Goal: Information Seeking & Learning: Learn about a topic

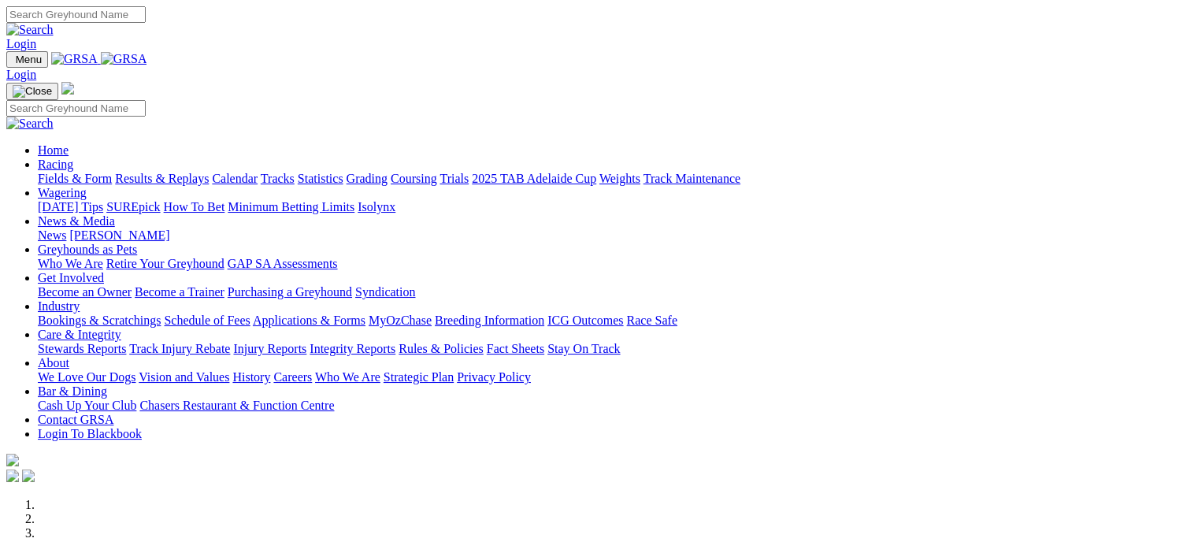
drag, startPoint x: 0, startPoint y: 0, endPoint x: 292, endPoint y: 61, distance: 298.7
click at [73, 158] on link "Racing" at bounding box center [55, 164] width 35 height 13
click at [187, 172] on link "Results & Replays" at bounding box center [162, 178] width 94 height 13
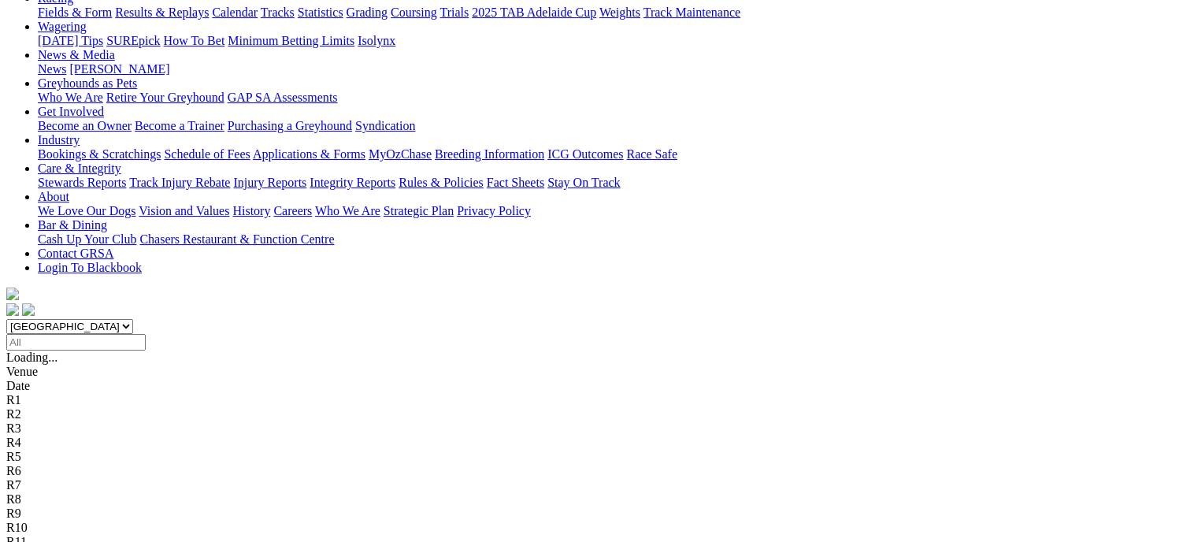
scroll to position [197, 0]
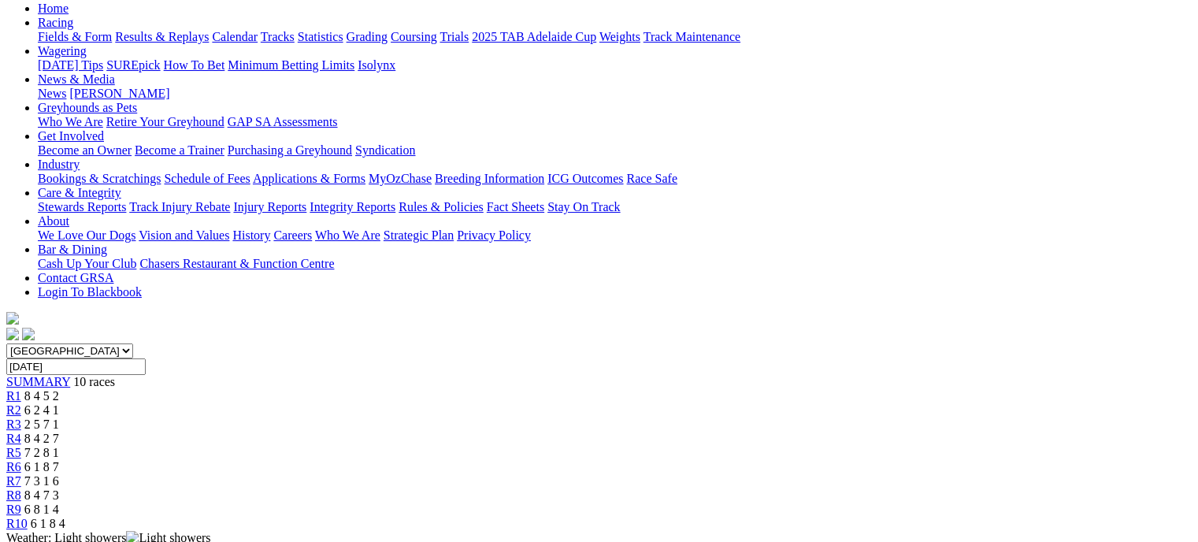
scroll to position [167, 0]
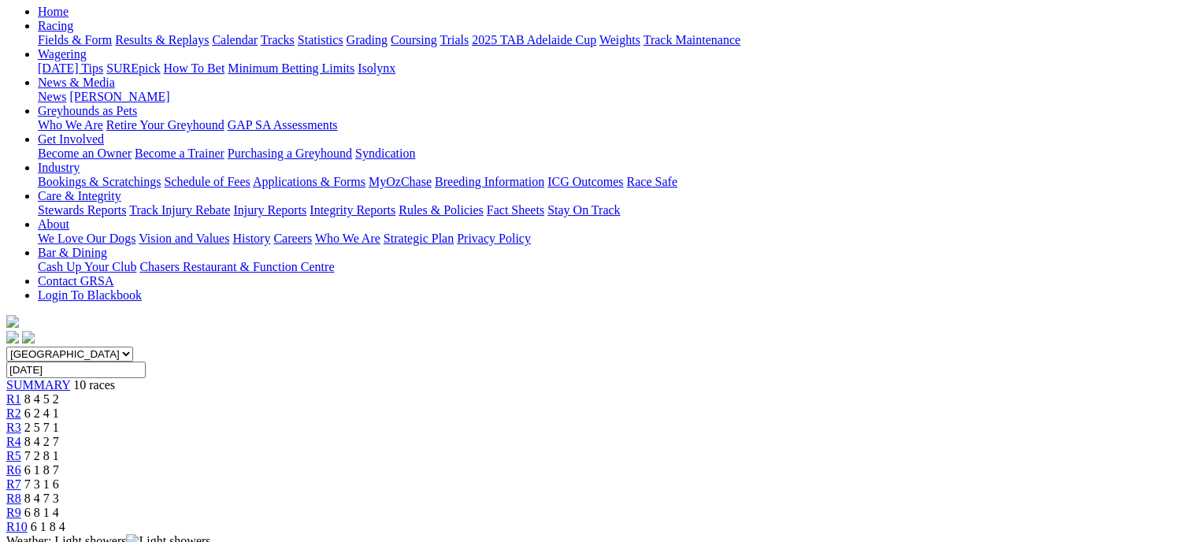
click at [381, 407] on div "R2 6 2 4 1" at bounding box center [599, 414] width 1186 height 14
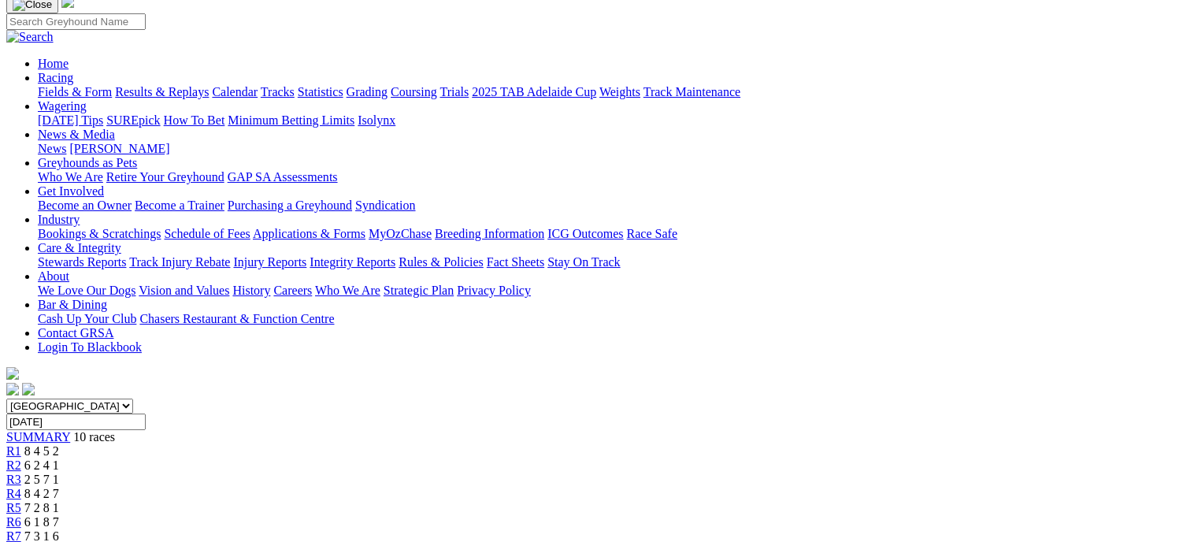
scroll to position [113, 0]
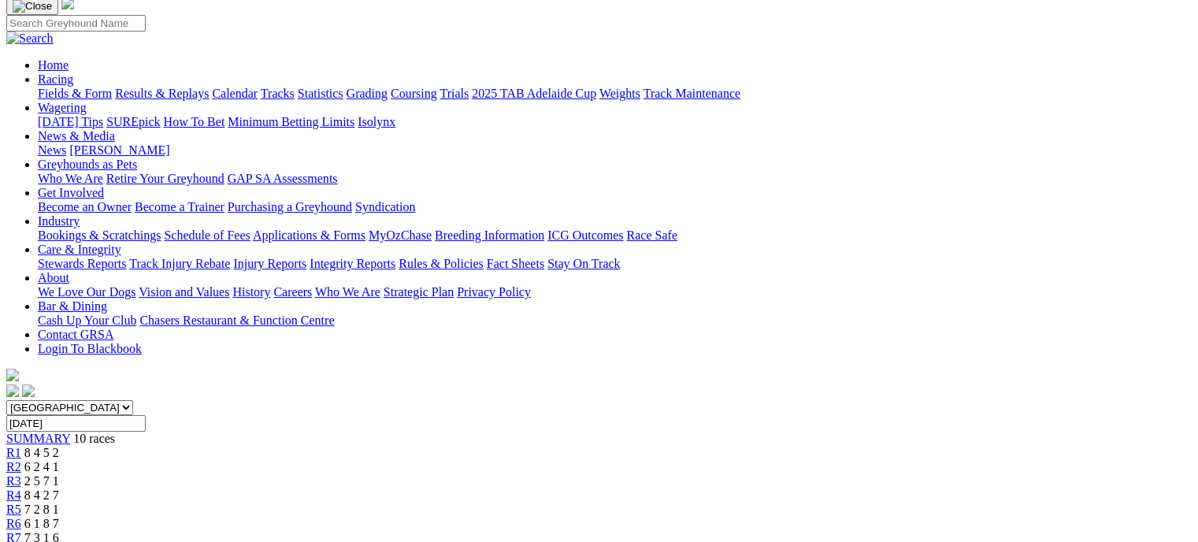
click at [59, 474] on span "2 5 7 1" at bounding box center [41, 480] width 35 height 13
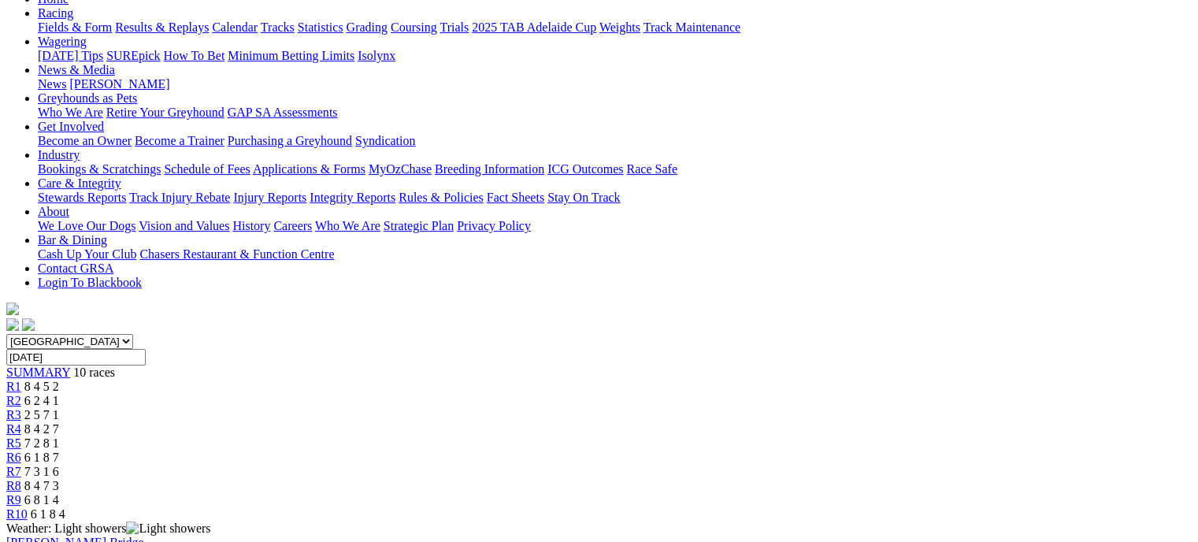
scroll to position [148, 0]
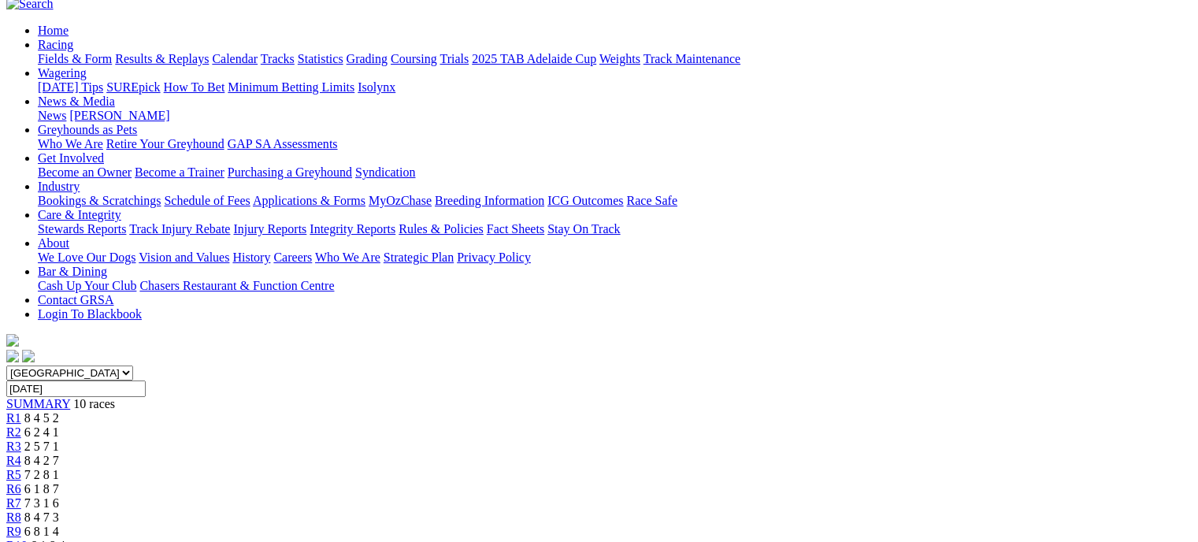
click at [21, 454] on link "R4" at bounding box center [13, 460] width 15 height 13
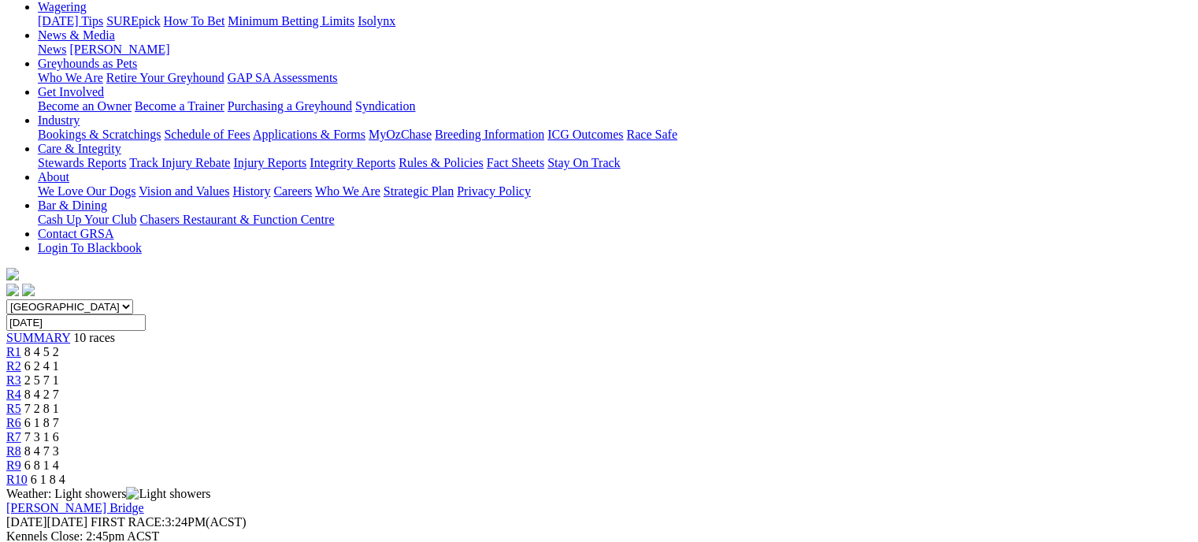
scroll to position [205, 0]
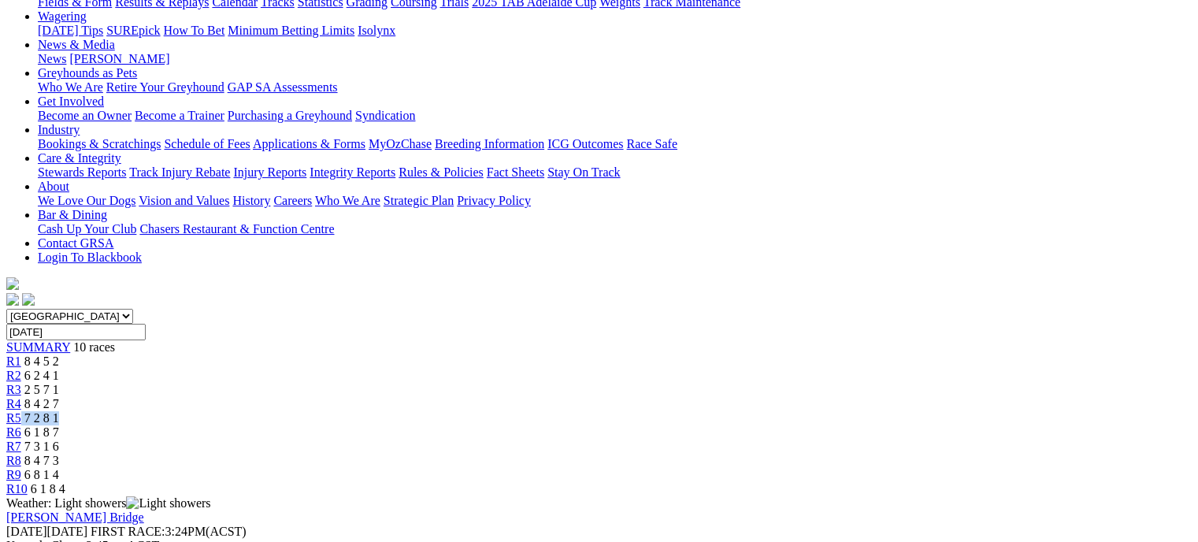
click at [646, 411] on div "R5 7 2 8 1" at bounding box center [599, 418] width 1186 height 14
click at [643, 411] on div "R5 7 2 8 1" at bounding box center [599, 418] width 1186 height 14
click at [585, 411] on div "R5 7 2 8 1" at bounding box center [599, 418] width 1186 height 14
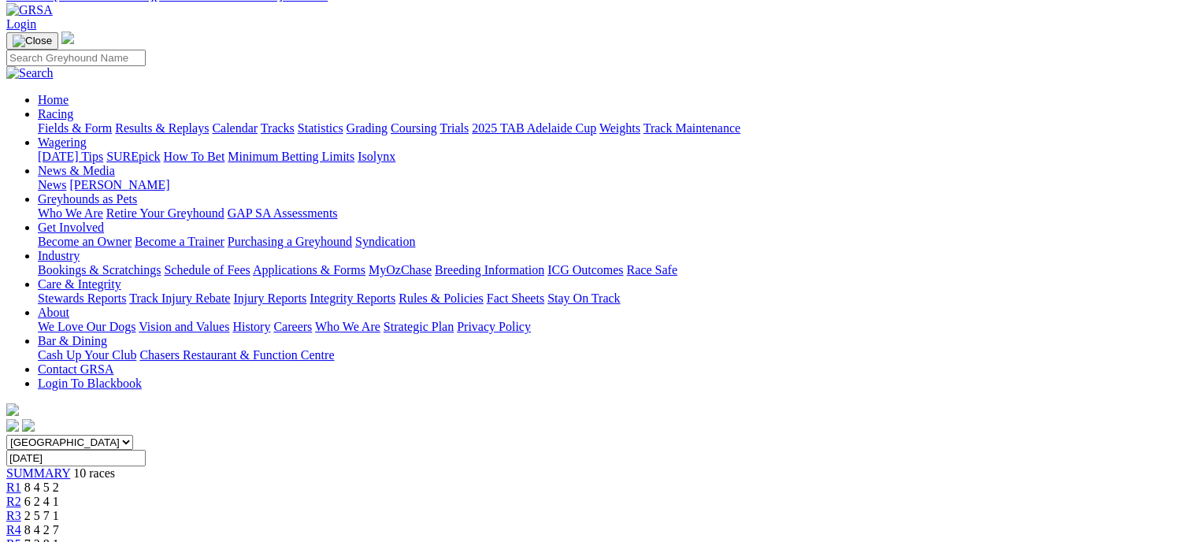
scroll to position [60, 0]
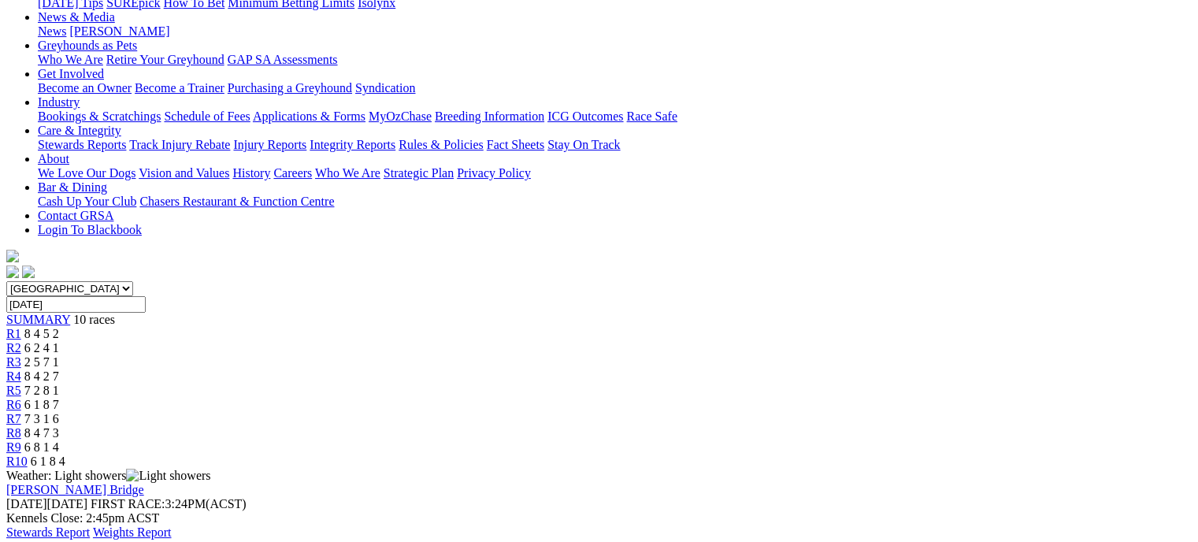
scroll to position [228, 0]
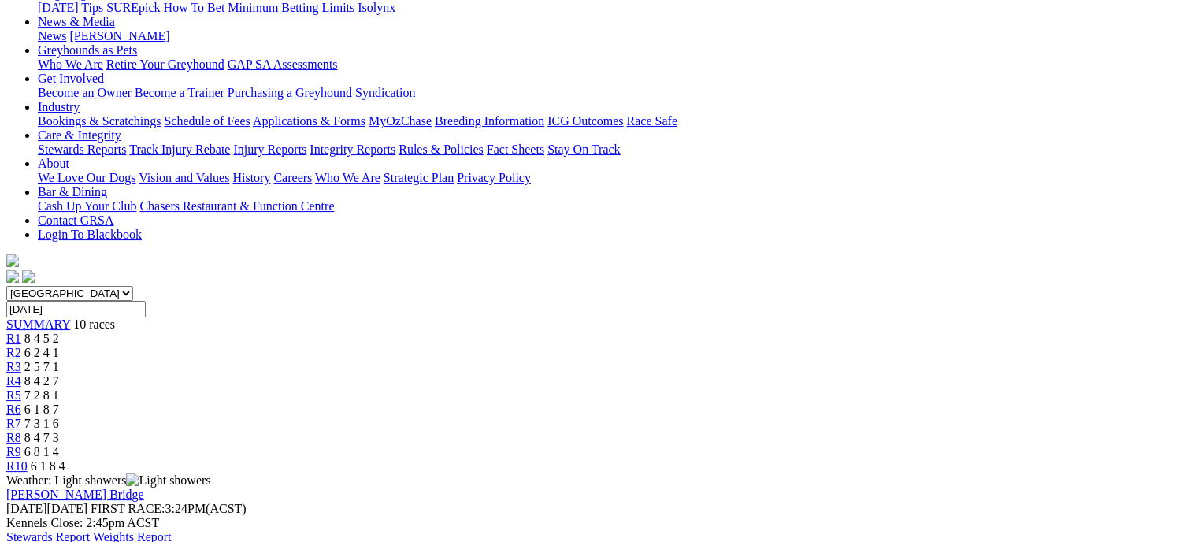
click at [21, 417] on link "R7" at bounding box center [13, 423] width 15 height 13
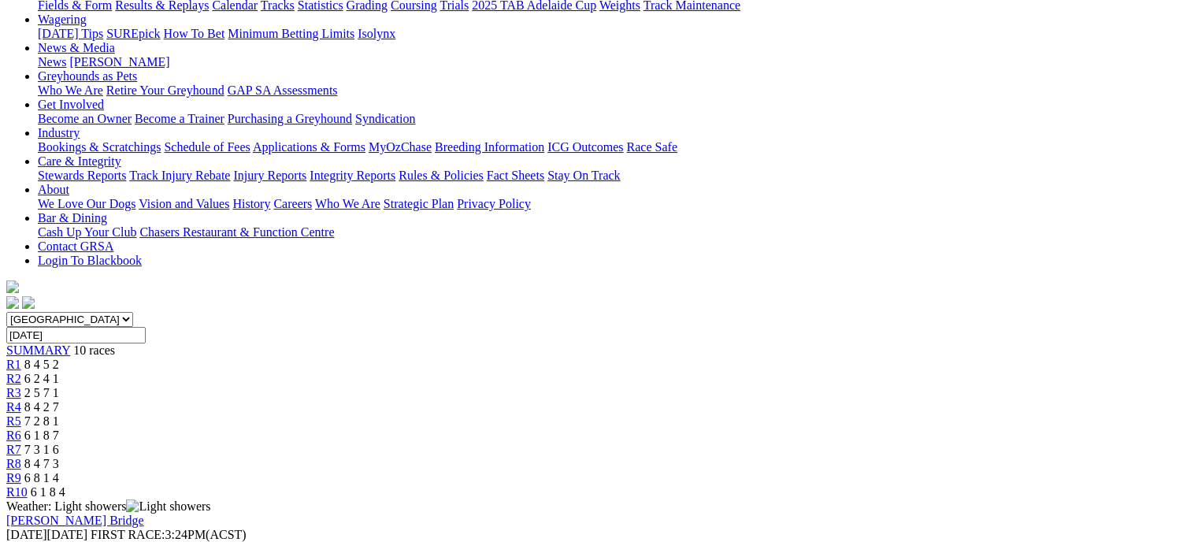
scroll to position [173, 0]
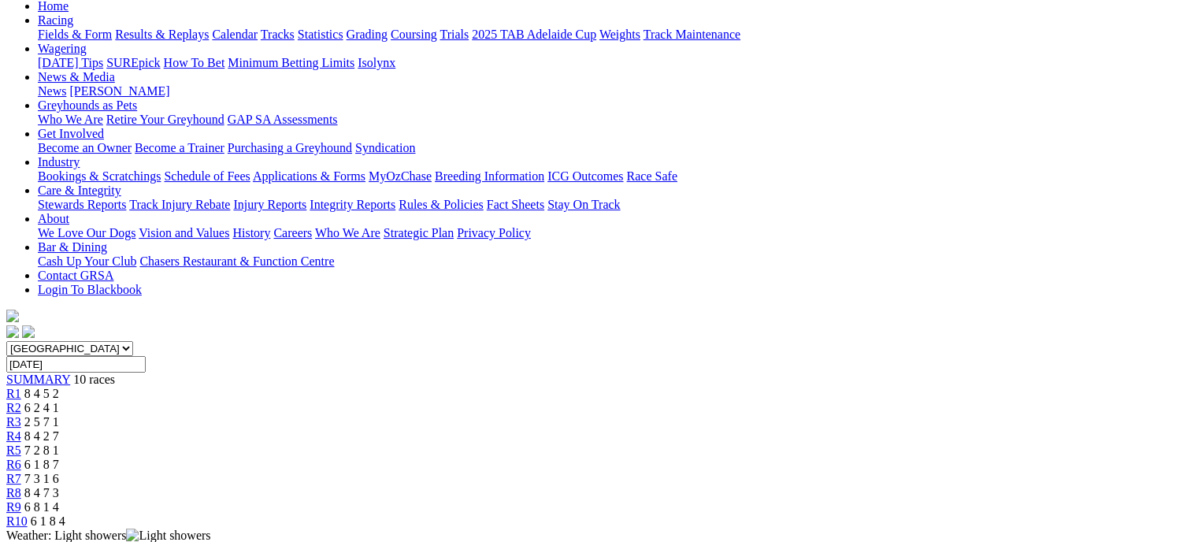
click at [853, 486] on div "R8 8 4 7 3" at bounding box center [599, 493] width 1186 height 14
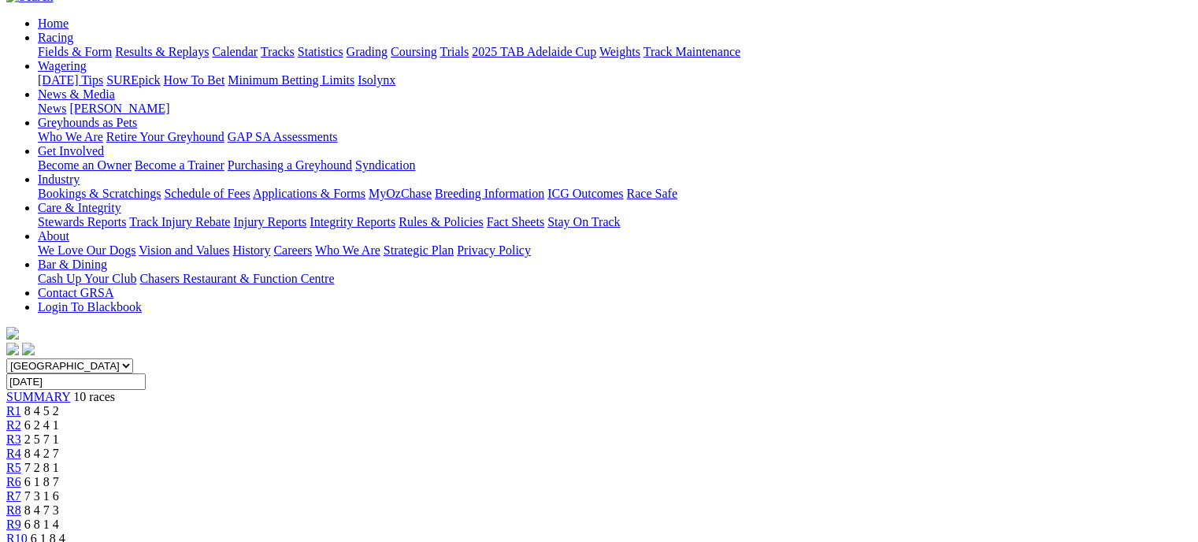
scroll to position [148, 0]
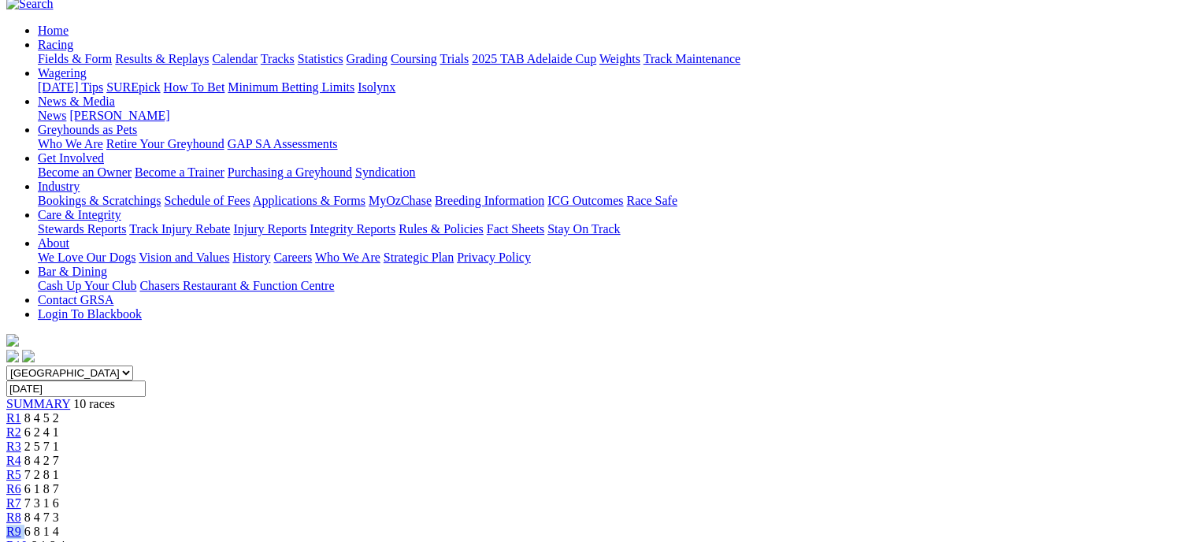
click at [934, 525] on div "R9 6 8 1 4" at bounding box center [599, 532] width 1186 height 14
click at [935, 525] on div "R9 6 8 1 4" at bounding box center [599, 532] width 1186 height 14
click at [983, 525] on div "R9 6 8 1 4" at bounding box center [599, 532] width 1186 height 14
click at [926, 525] on div "R9 6 8 1 4" at bounding box center [599, 532] width 1186 height 14
click at [989, 525] on div "R9 6 8 1 4" at bounding box center [599, 532] width 1186 height 14
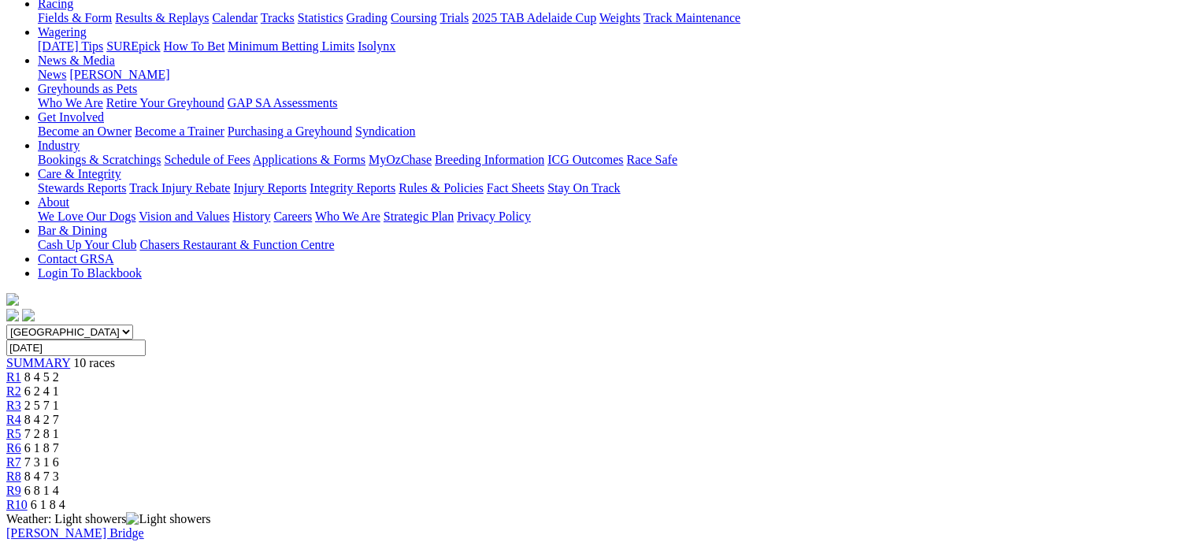
scroll to position [184, 0]
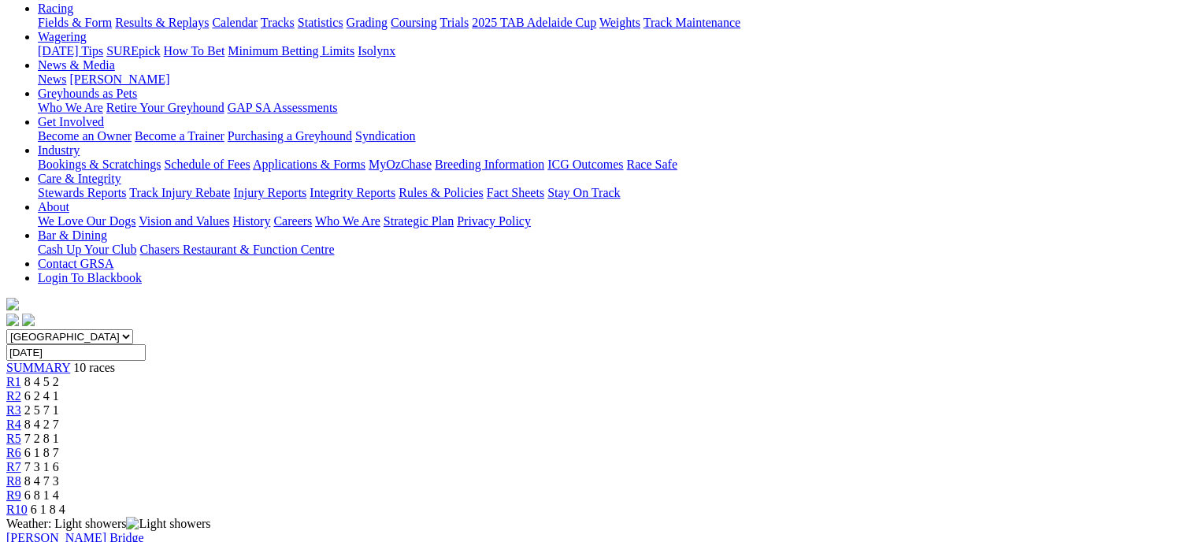
click at [28, 503] on link "R10" at bounding box center [16, 509] width 21 height 13
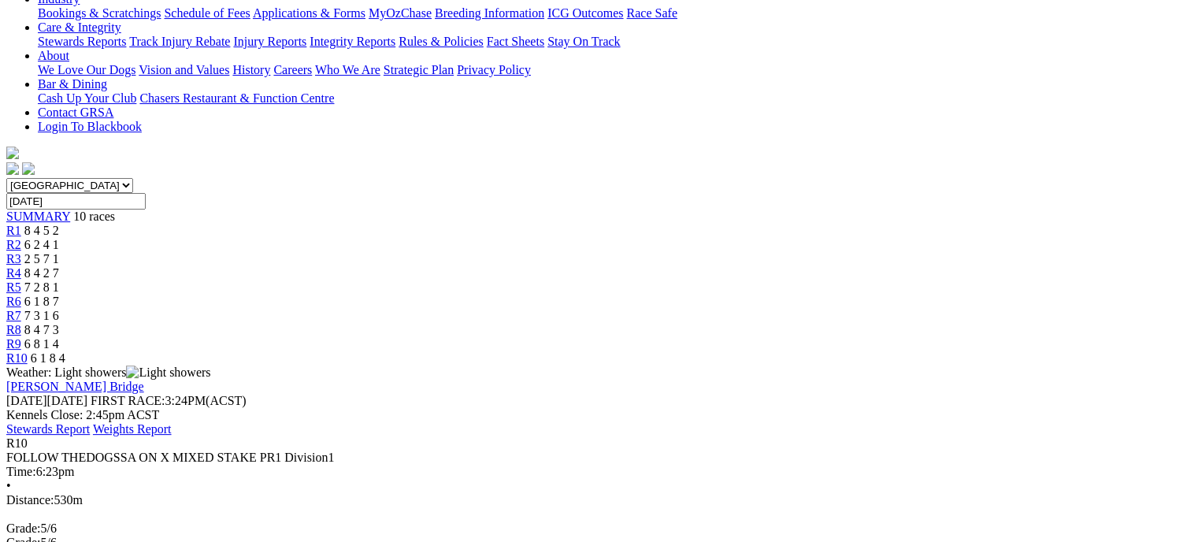
scroll to position [343, 0]
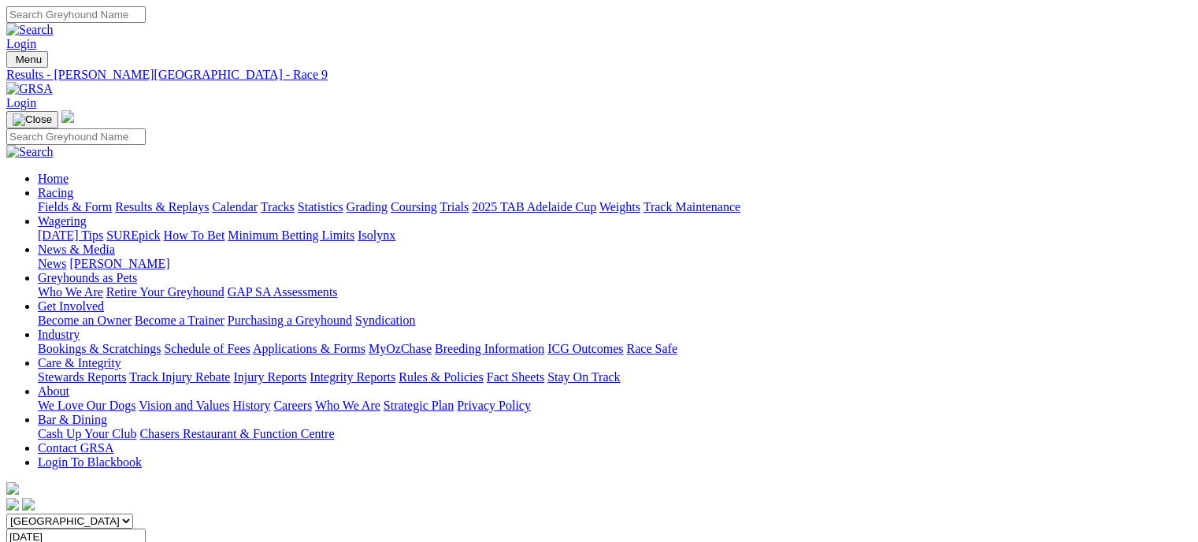
click at [76, 200] on link "Fields & Form" at bounding box center [75, 206] width 74 height 13
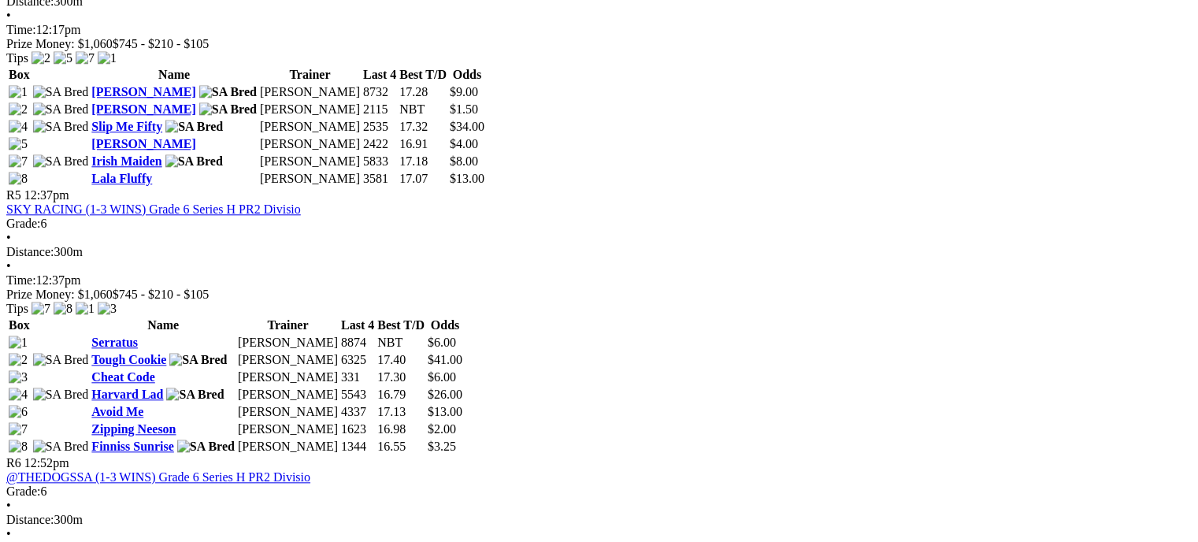
scroll to position [1600, 0]
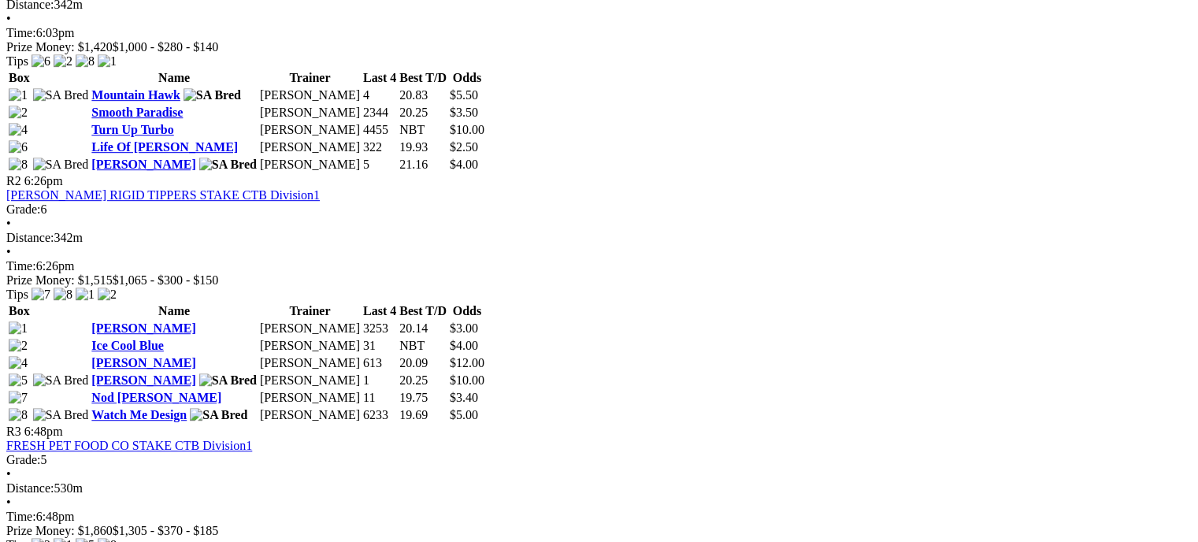
scroll to position [870, 0]
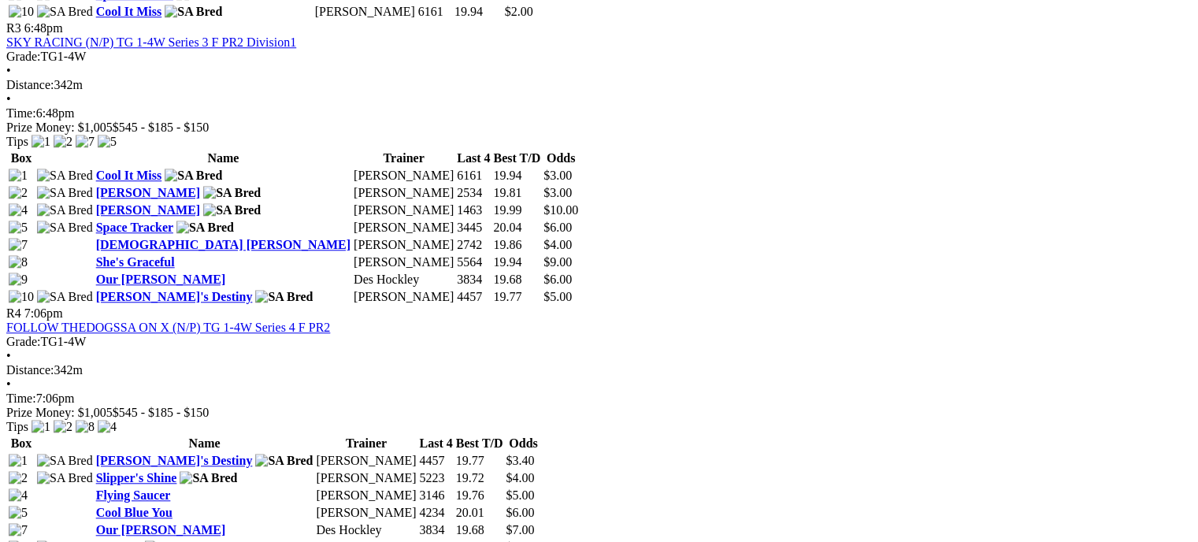
scroll to position [1361, 0]
